Goal: Task Accomplishment & Management: Manage account settings

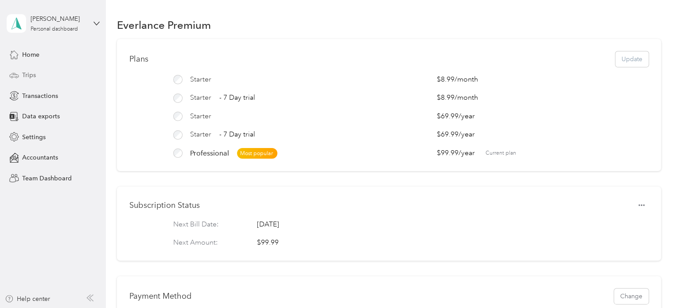
click at [28, 75] on span "Trips" at bounding box center [29, 74] width 14 height 9
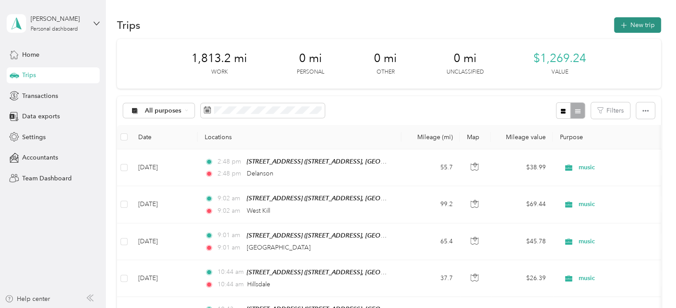
click at [634, 26] on button "New trip" at bounding box center [637, 25] width 47 height 16
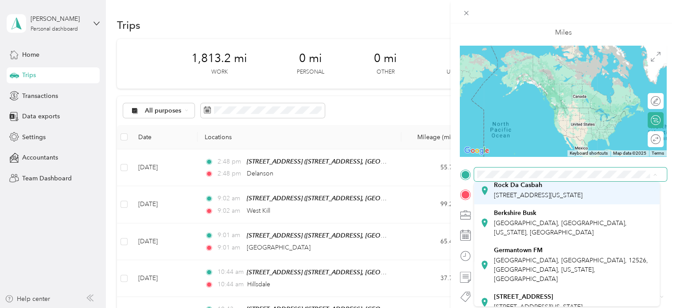
scroll to position [43, 0]
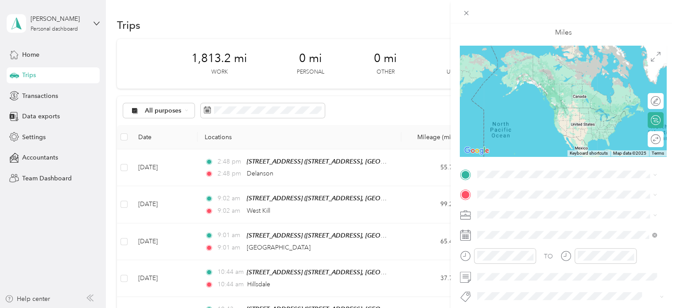
click at [551, 291] on span "[STREET_ADDRESS][US_STATE]" at bounding box center [538, 295] width 89 height 8
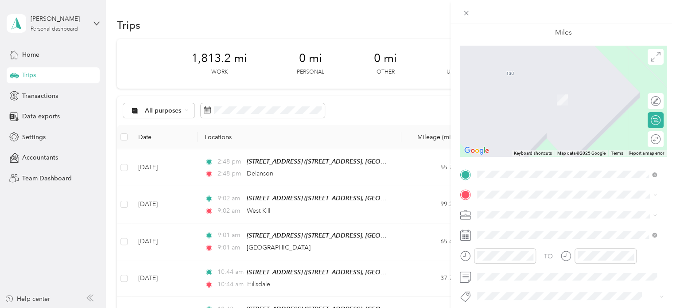
click at [530, 131] on div "Berkshire Busk [GEOGRAPHIC_DATA], [GEOGRAPHIC_DATA], [US_STATE], [GEOGRAPHIC_DA…" at bounding box center [574, 128] width 160 height 28
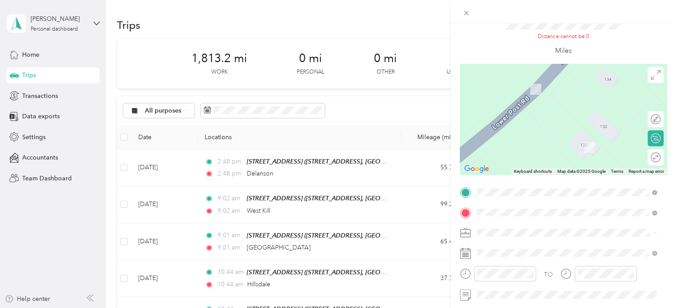
scroll to position [89, 0]
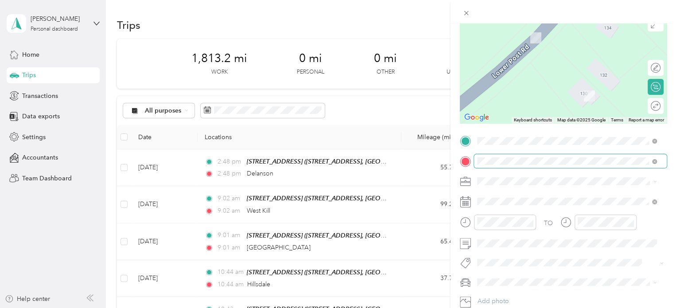
click at [610, 165] on span at bounding box center [570, 161] width 193 height 14
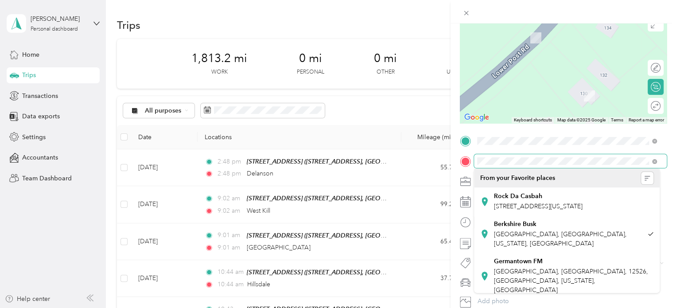
scroll to position [0, 54]
click at [675, 158] on div "New Trip Save This trip cannot be edited because it is either under review, app…" at bounding box center [562, 177] width 225 height 308
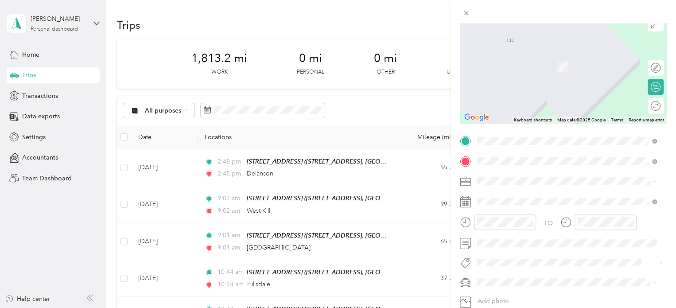
click at [555, 194] on span "[GEOGRAPHIC_DATA][US_STATE], [GEOGRAPHIC_DATA]" at bounding box center [574, 197] width 160 height 16
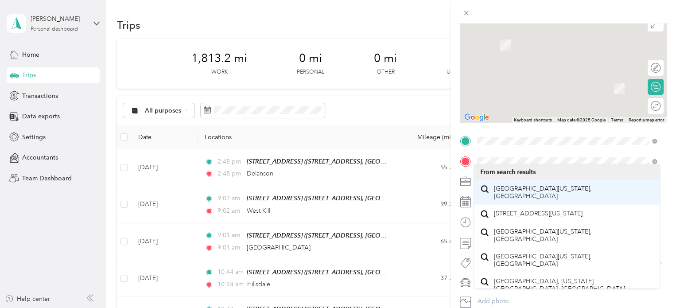
scroll to position [78, 0]
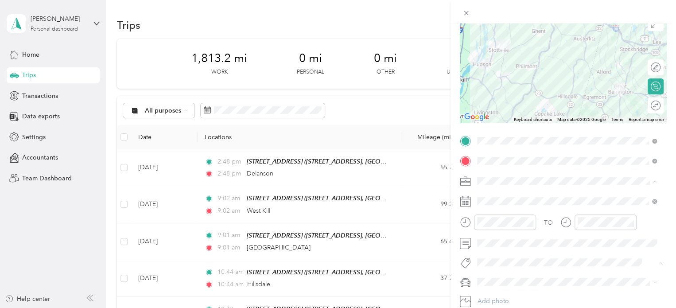
click at [489, 88] on li "music" at bounding box center [567, 88] width 186 height 16
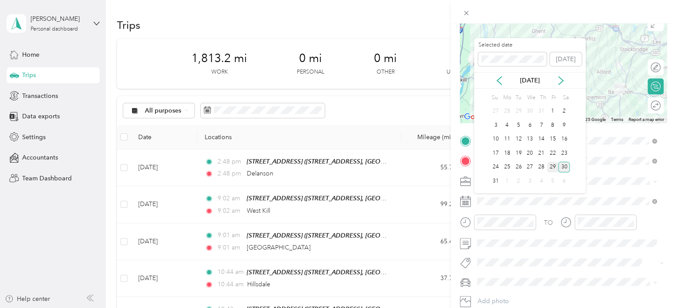
click at [553, 167] on div "29" at bounding box center [553, 167] width 12 height 11
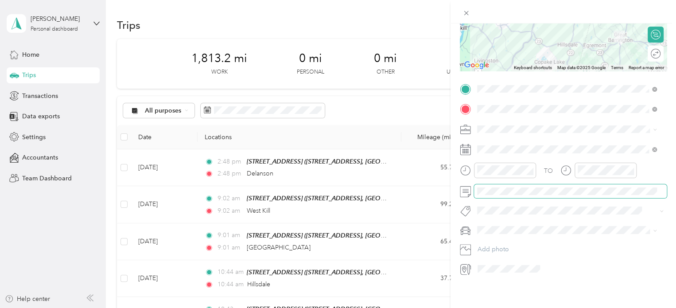
scroll to position [136, 0]
click at [489, 237] on span "Terra" at bounding box center [487, 239] width 14 height 8
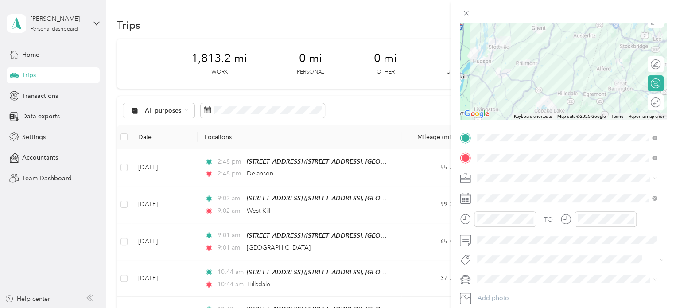
scroll to position [0, 0]
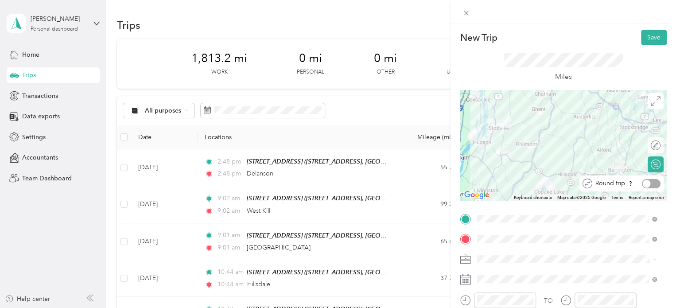
click at [648, 183] on div "Round trip" at bounding box center [626, 183] width 68 height 9
click at [645, 183] on div at bounding box center [651, 183] width 19 height 9
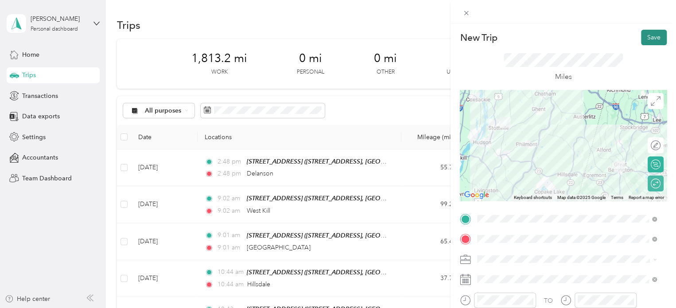
click at [645, 36] on button "Save" at bounding box center [654, 38] width 26 height 16
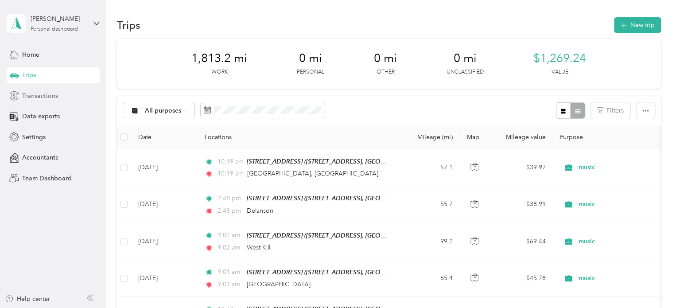
click at [43, 92] on span "Transactions" at bounding box center [40, 95] width 36 height 9
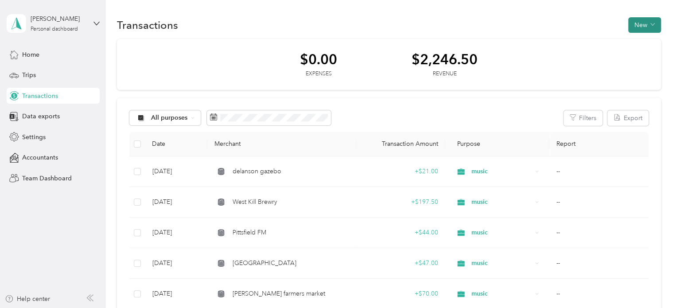
click at [644, 24] on button "New" at bounding box center [644, 25] width 33 height 16
click at [641, 55] on span "Revenue" at bounding box center [640, 56] width 24 height 9
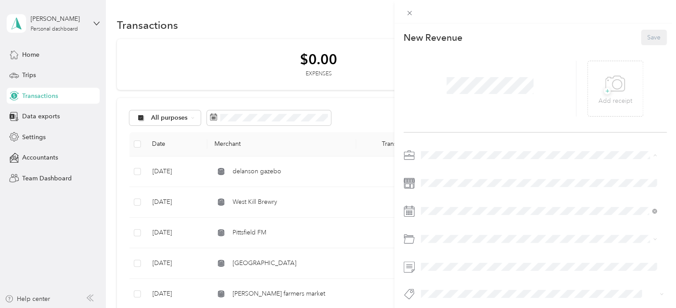
click at [433, 202] on li "music" at bounding box center [539, 202] width 242 height 16
click at [446, 173] on div at bounding box center [535, 227] width 263 height 158
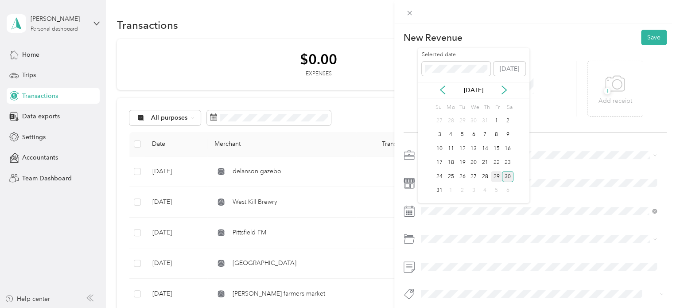
click at [494, 174] on div "29" at bounding box center [497, 176] width 12 height 11
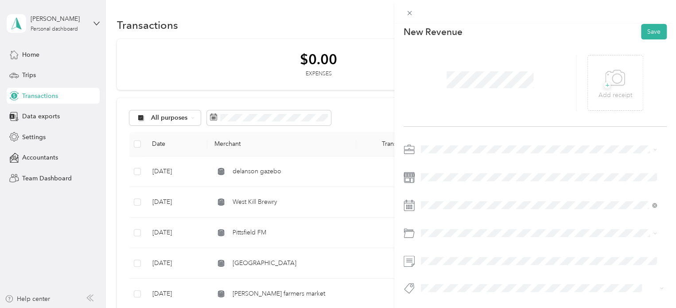
click at [445, 260] on span "Reimbursement" at bounding box center [446, 261] width 44 height 8
click at [649, 25] on button "Save" at bounding box center [654, 32] width 26 height 16
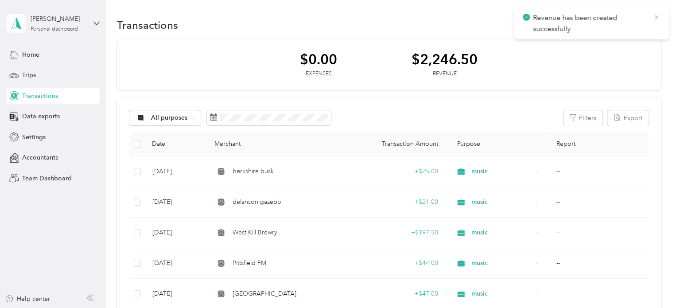
click at [658, 16] on icon at bounding box center [656, 17] width 7 height 8
